Goal: Task Accomplishment & Management: Use online tool/utility

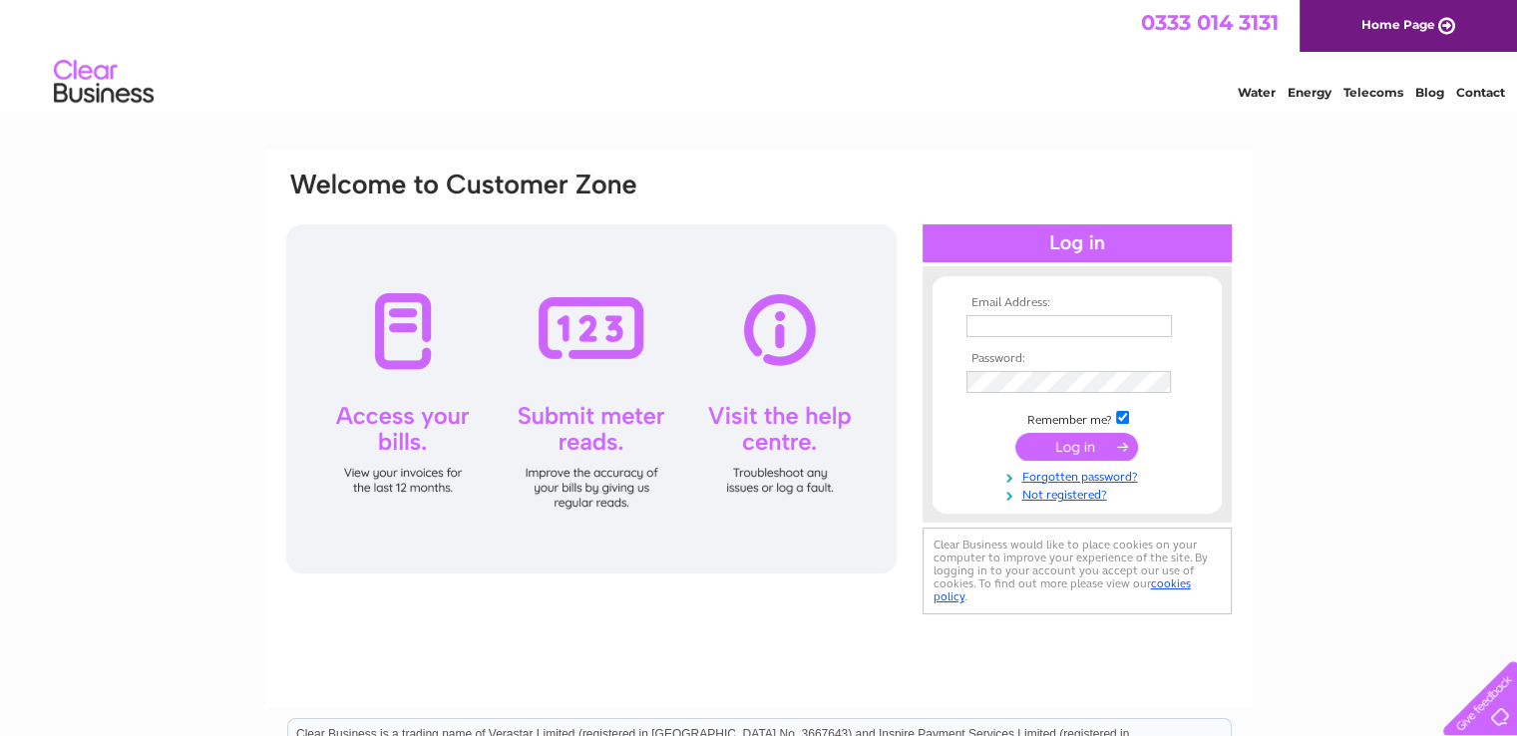
type input "sales@classicalcreations.co.uk"
click at [1065, 437] on input "submit" at bounding box center [1076, 447] width 123 height 28
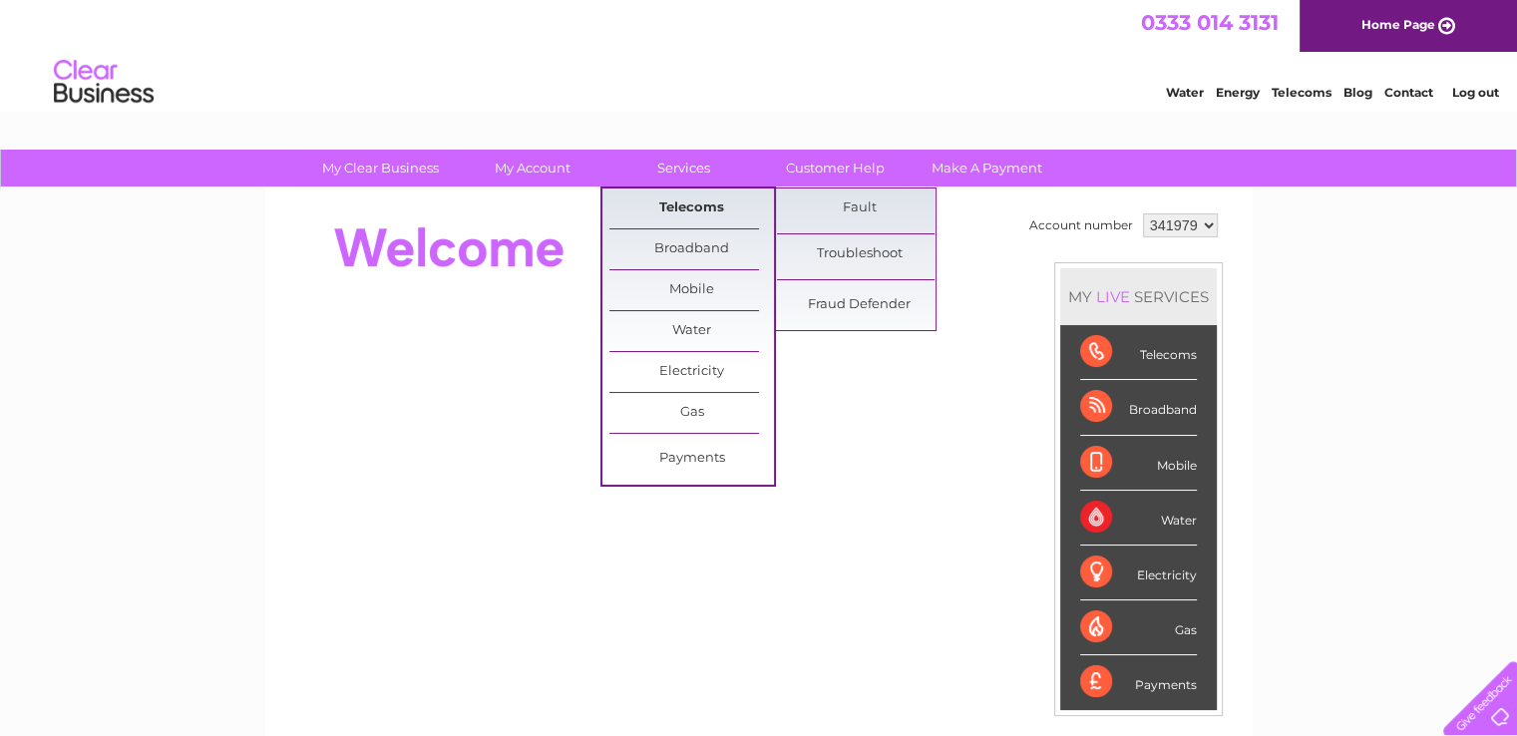
click at [689, 203] on link "Telecoms" at bounding box center [691, 209] width 165 height 40
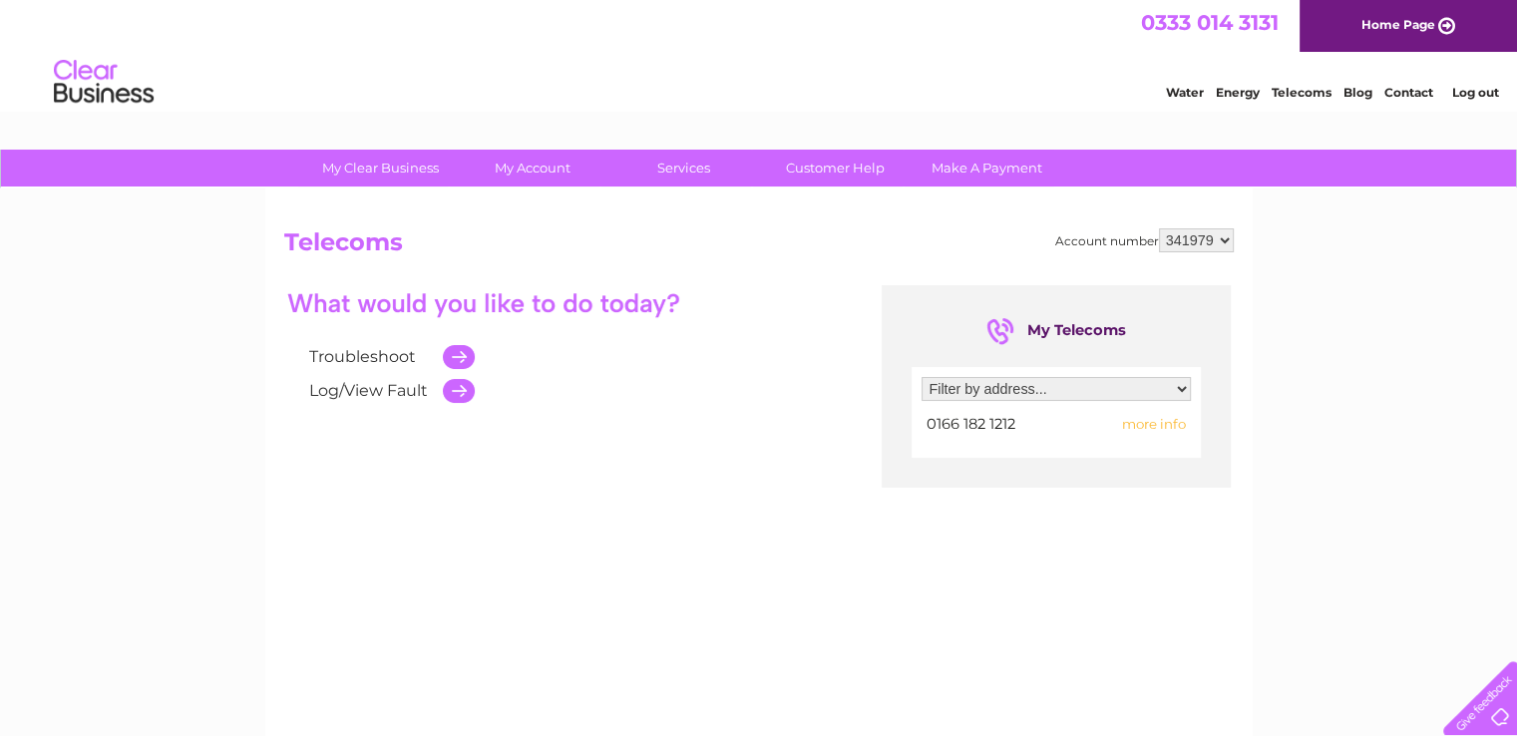
click at [1179, 392] on select "Filter by address... 6 North Road, Ponteland, Newcastle Upon Tyne, Tyne And Wea…" at bounding box center [1056, 389] width 269 height 24
click at [1138, 532] on div "Troubleshoot Log/View Fault My Telecoms Filter by address... 6 North Road, Pont…" at bounding box center [759, 479] width 950 height 389
click at [1227, 237] on select "341979 346931" at bounding box center [1196, 240] width 75 height 24
select select "346931"
click at [1159, 228] on select "341979 346931" at bounding box center [1196, 240] width 75 height 24
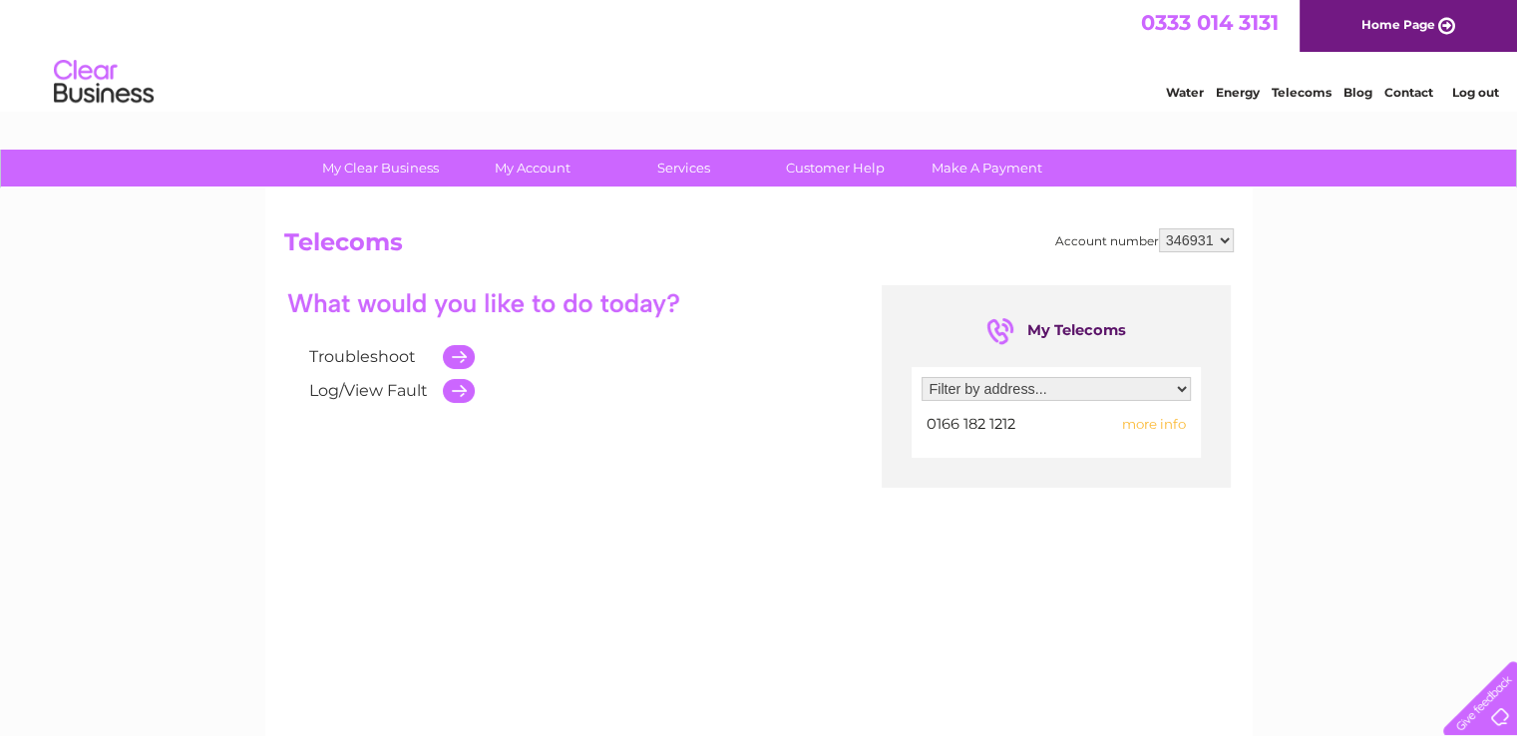
click at [1181, 394] on select "Filter by address... 6 North Road, Ponteland, Newcastle Upon Tyne, Tyne And Wea…" at bounding box center [1056, 389] width 269 height 24
click at [1333, 289] on div "My Clear Business Login Details My Details My Preferences Link Account My Accou…" at bounding box center [758, 619] width 1517 height 939
click at [1186, 391] on select "Filter by address... [STREET_ADDRESS]" at bounding box center [1056, 389] width 269 height 24
select select "1171728"
click at [922, 377] on select "Filter by address... Unit 3, Brunswick Industrial Estate, Brunswick Village, Ne…" at bounding box center [1056, 389] width 269 height 24
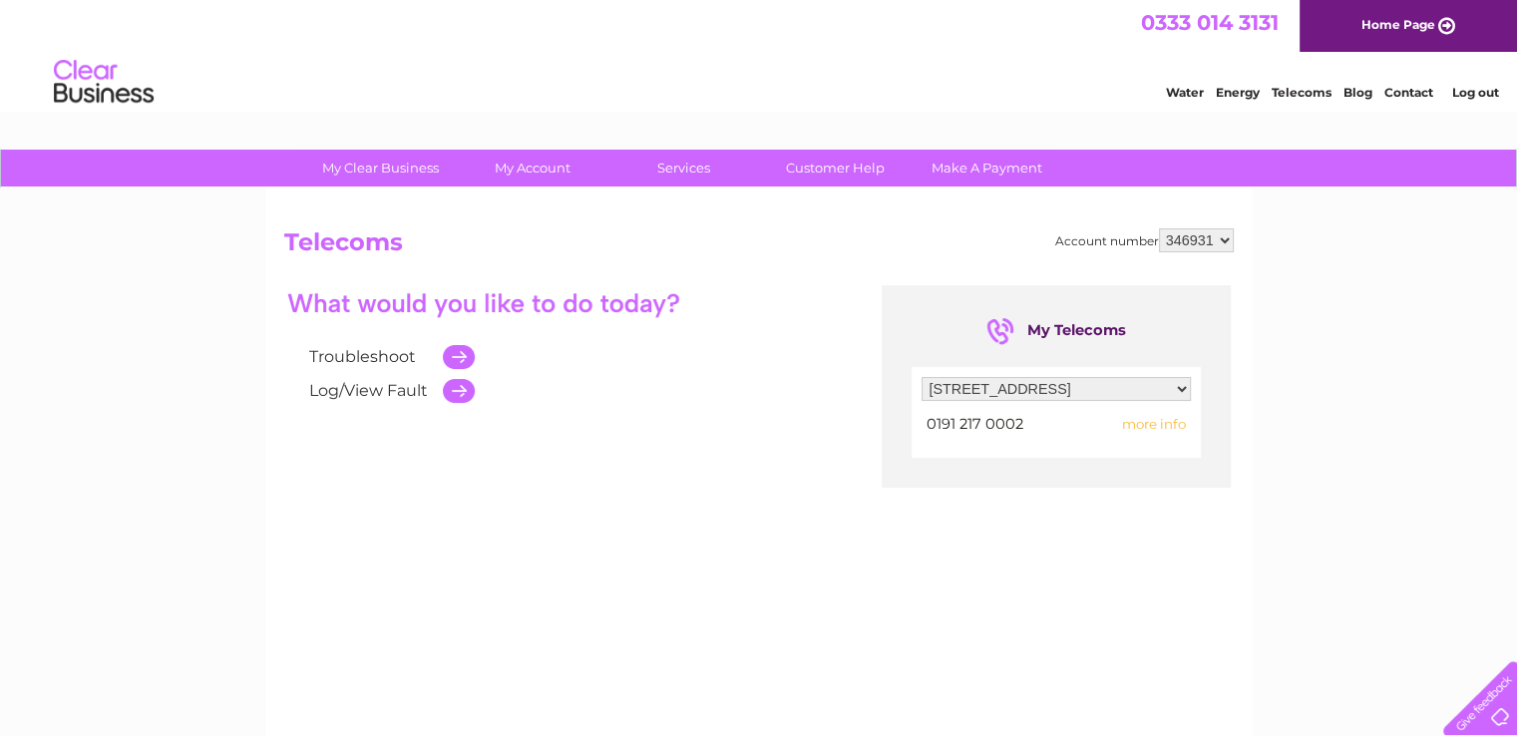
click at [1151, 428] on span "more info" at bounding box center [1154, 424] width 64 height 16
click at [1159, 420] on span "more info" at bounding box center [1154, 424] width 64 height 16
click at [465, 352] on td at bounding box center [454, 357] width 42 height 34
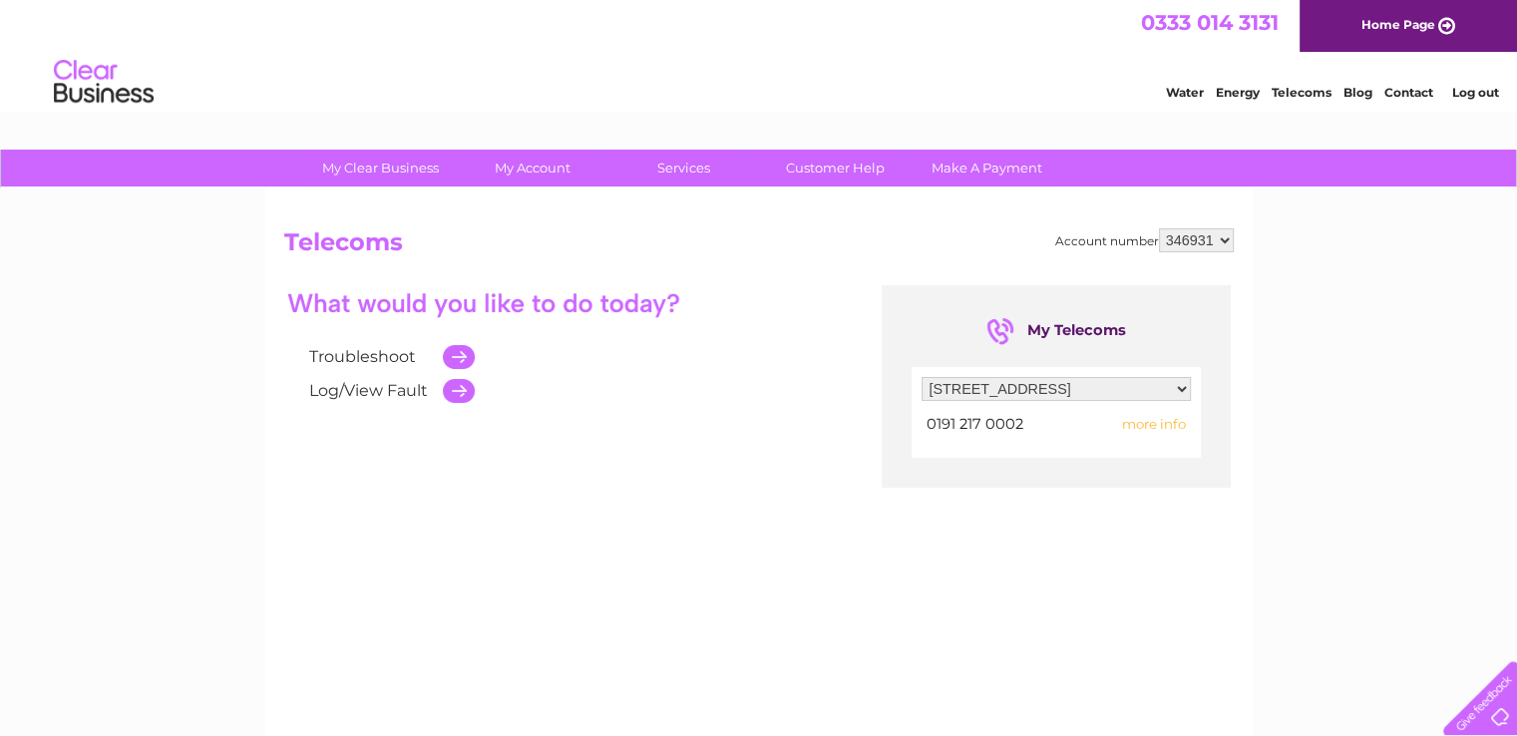
click at [457, 356] on td at bounding box center [454, 357] width 42 height 34
click at [455, 368] on td at bounding box center [454, 357] width 42 height 34
click at [469, 389] on td at bounding box center [454, 391] width 42 height 34
click at [470, 388] on td at bounding box center [454, 391] width 42 height 34
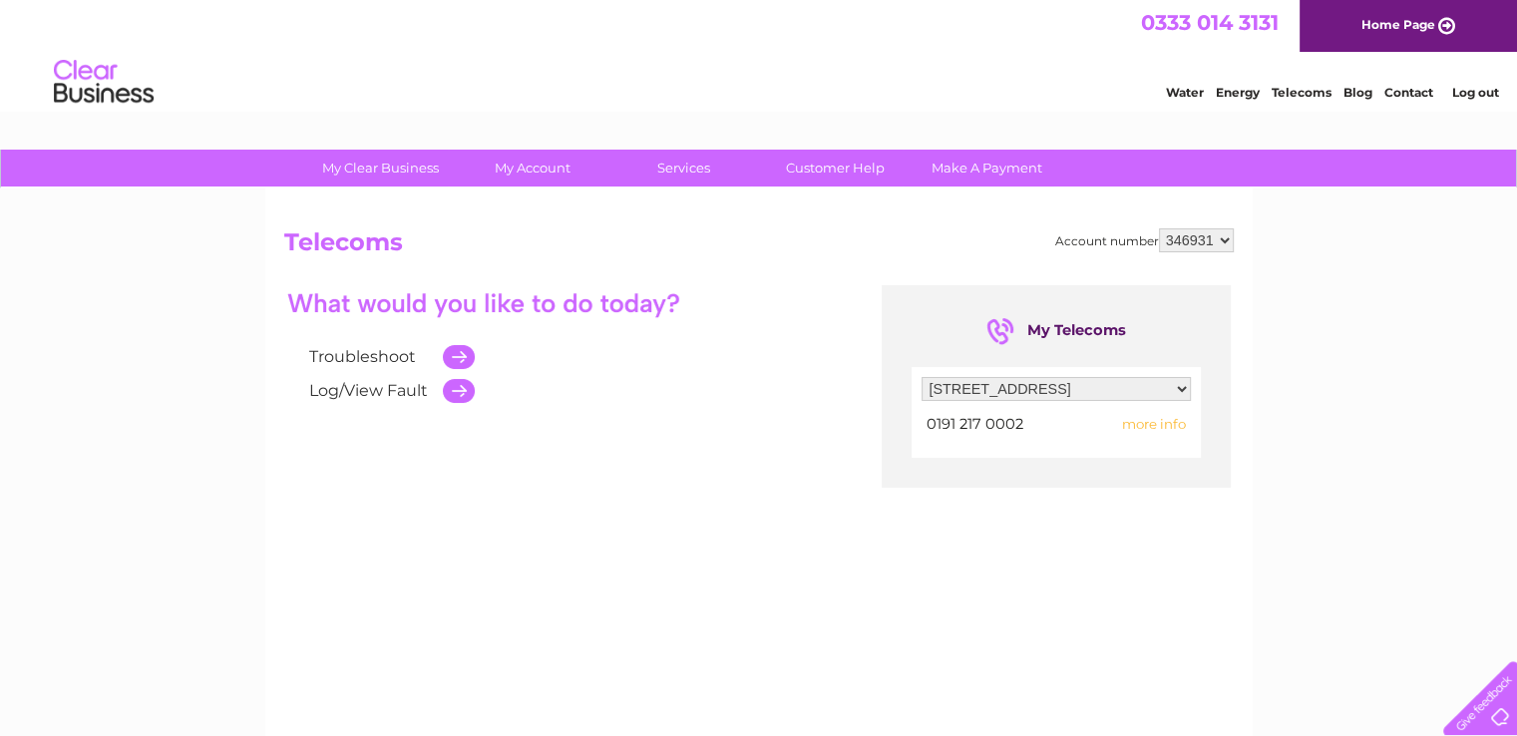
click at [470, 388] on td at bounding box center [454, 391] width 42 height 34
click at [1173, 416] on span "more info" at bounding box center [1154, 424] width 64 height 16
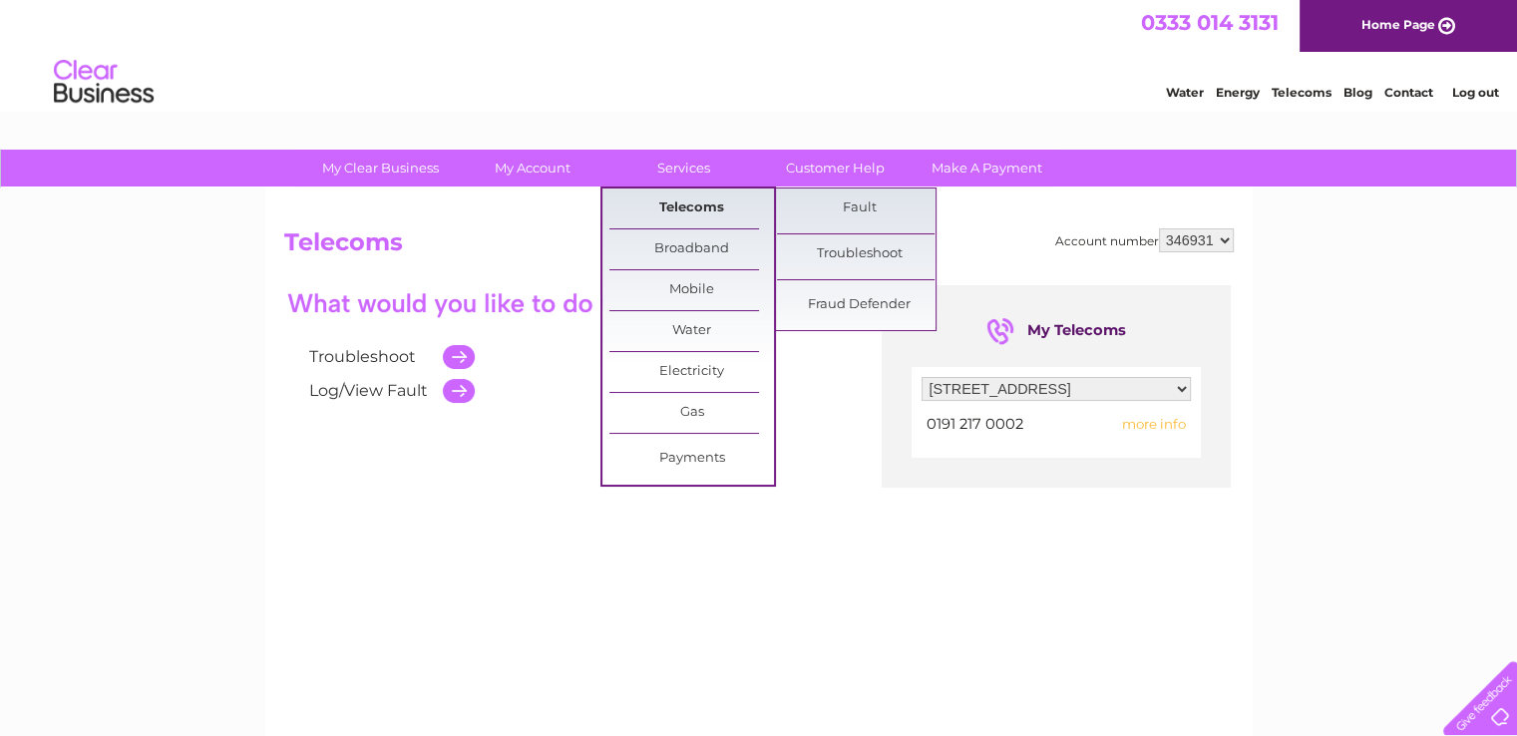
click at [693, 207] on link "Telecoms" at bounding box center [691, 209] width 165 height 40
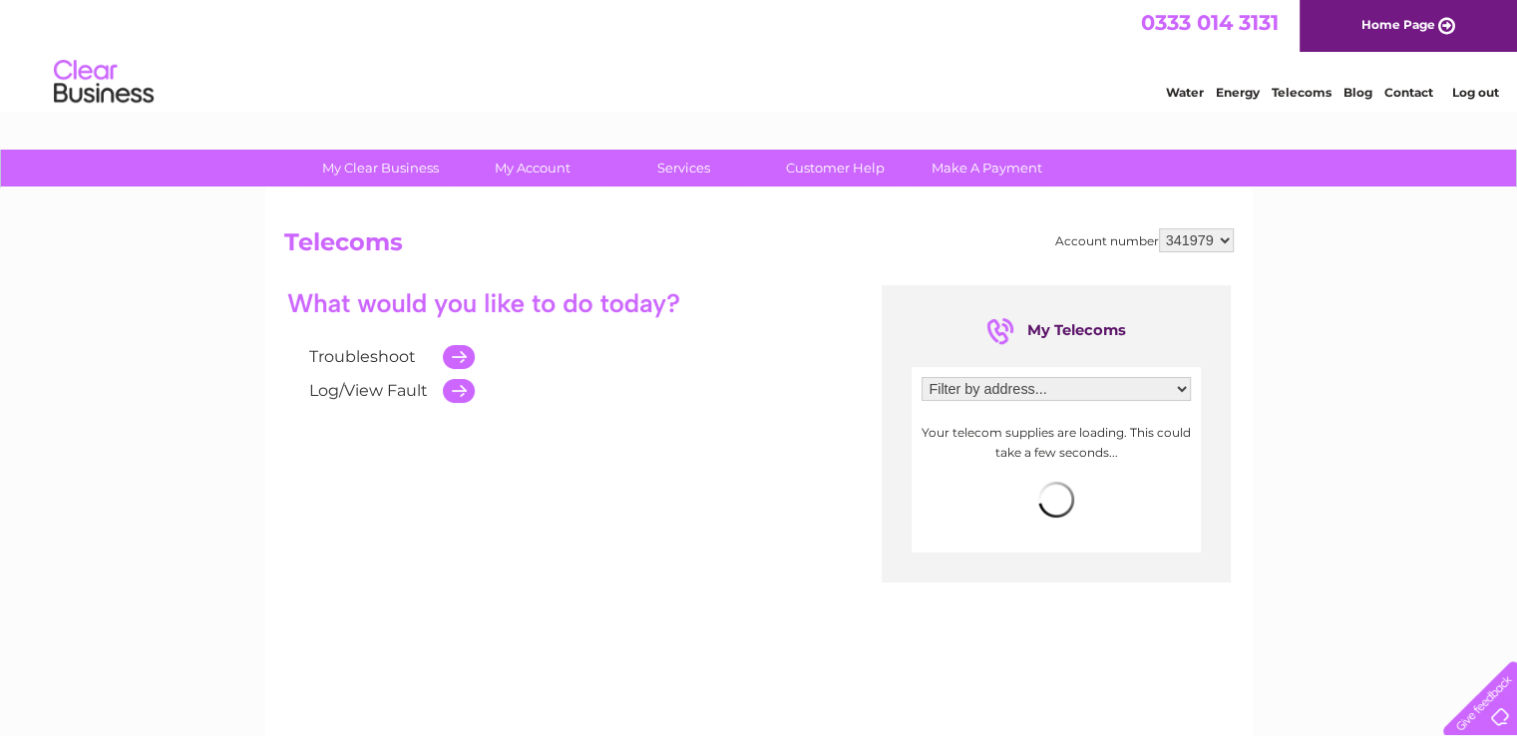
click at [1230, 240] on select "341979 346931" at bounding box center [1196, 240] width 75 height 24
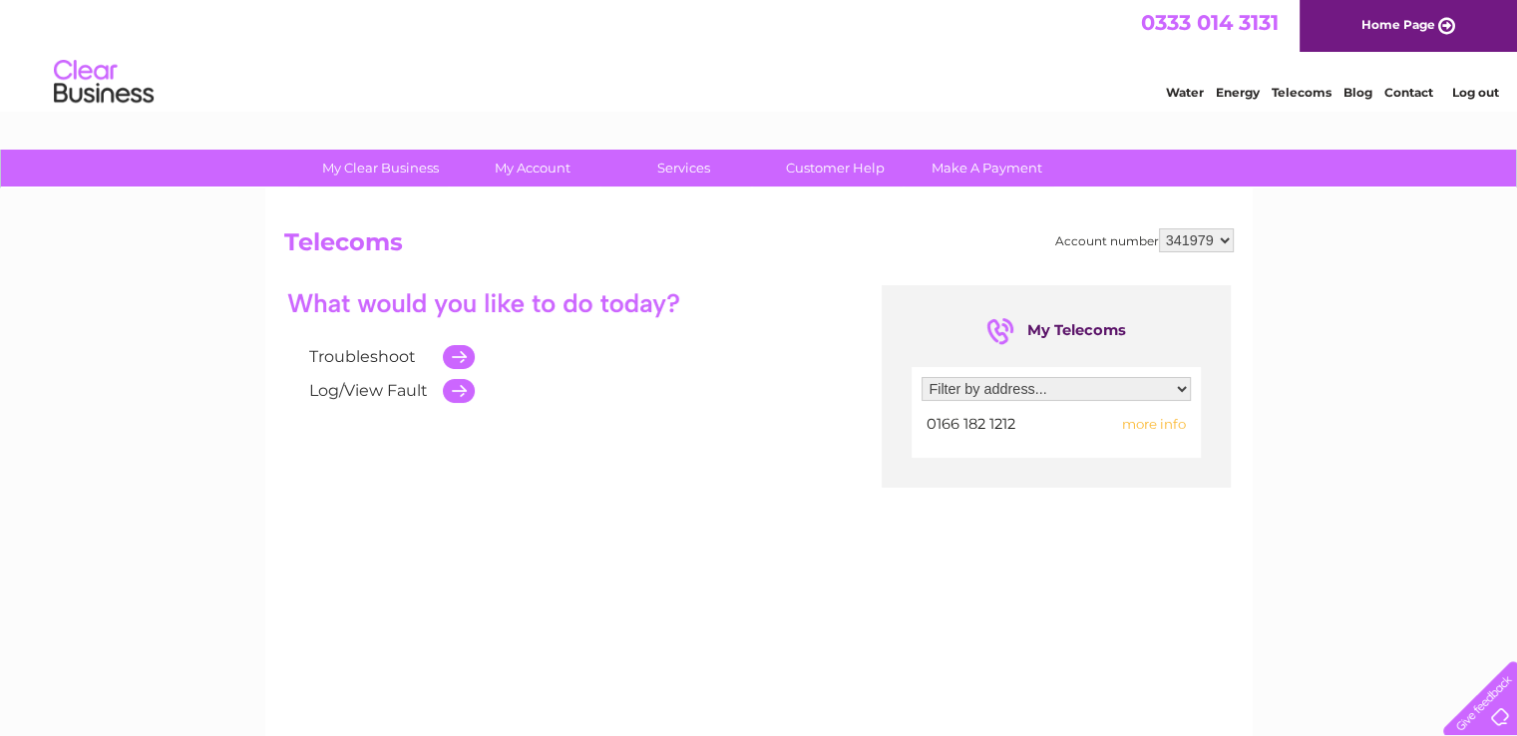
select select "346931"
click at [1159, 228] on select "341979 346931" at bounding box center [1196, 240] width 75 height 24
